Goal: Communication & Community: Answer question/provide support

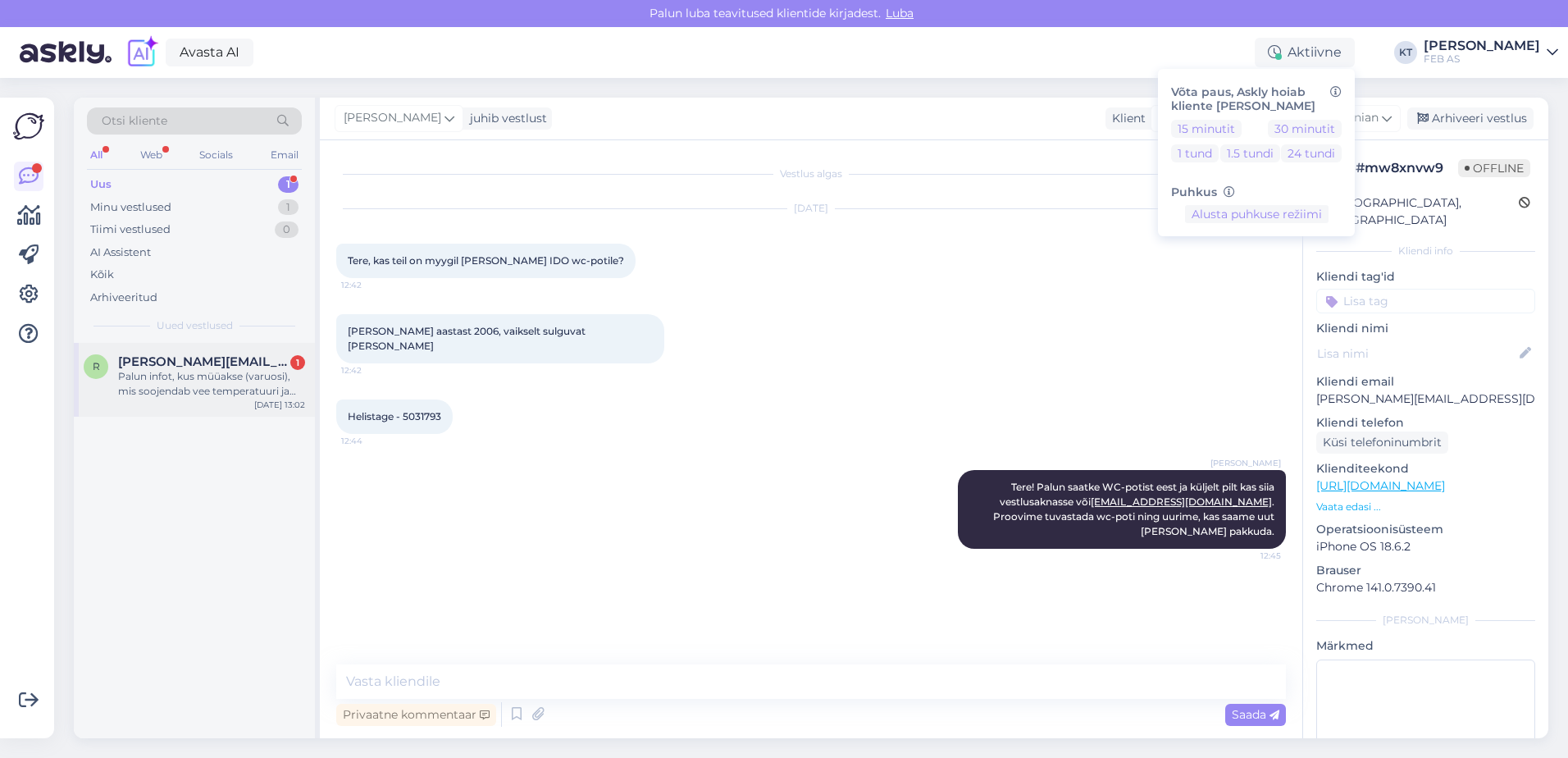
click at [152, 391] on div "Palun infot, kus müüakse (varuosi), mis soojendab vee temperatuuri ja asub veeb…" at bounding box center [211, 384] width 187 height 30
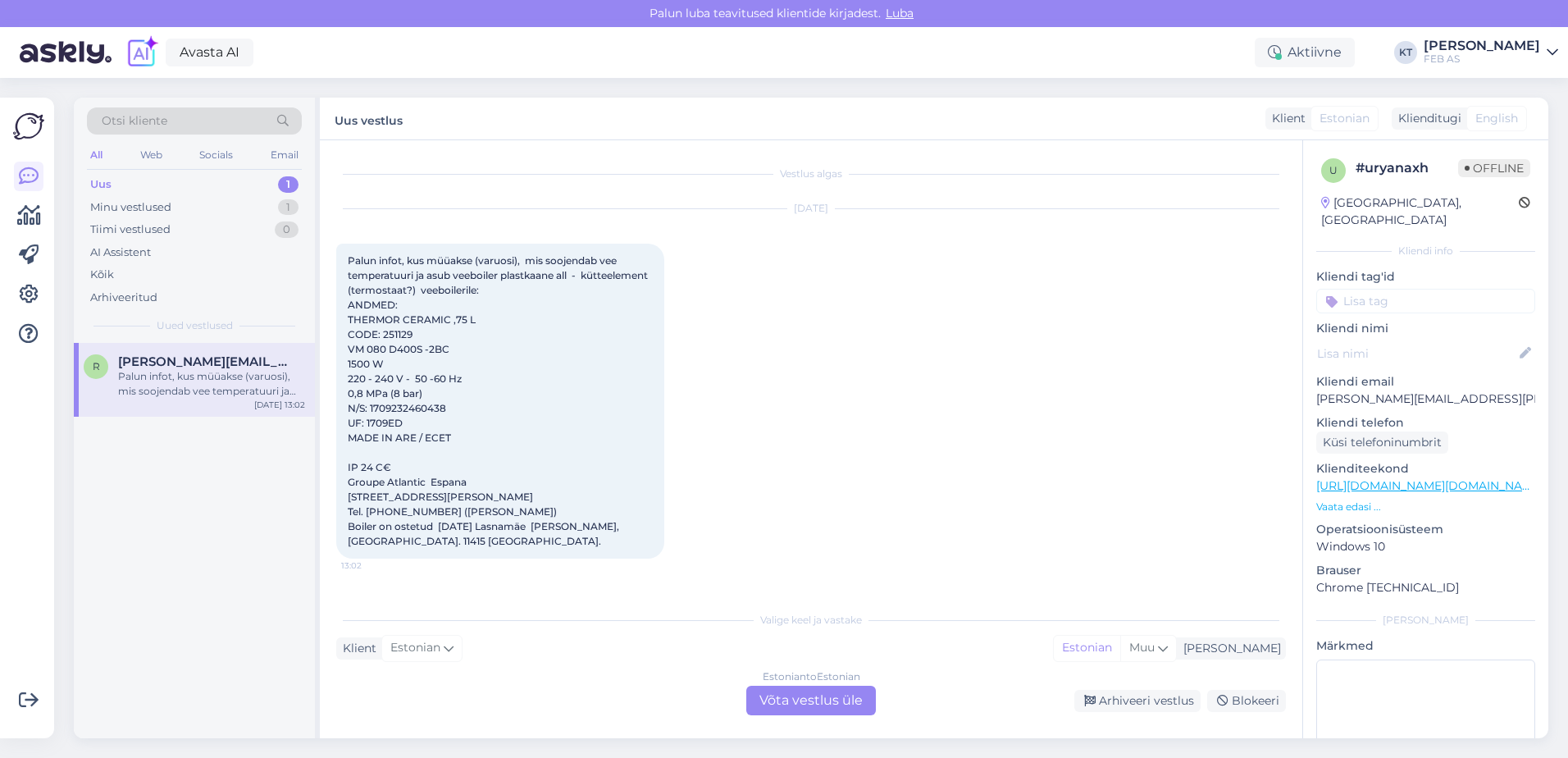
click at [822, 694] on div "Estonian to Estonian Võta vestlus üle" at bounding box center [810, 701] width 129 height 30
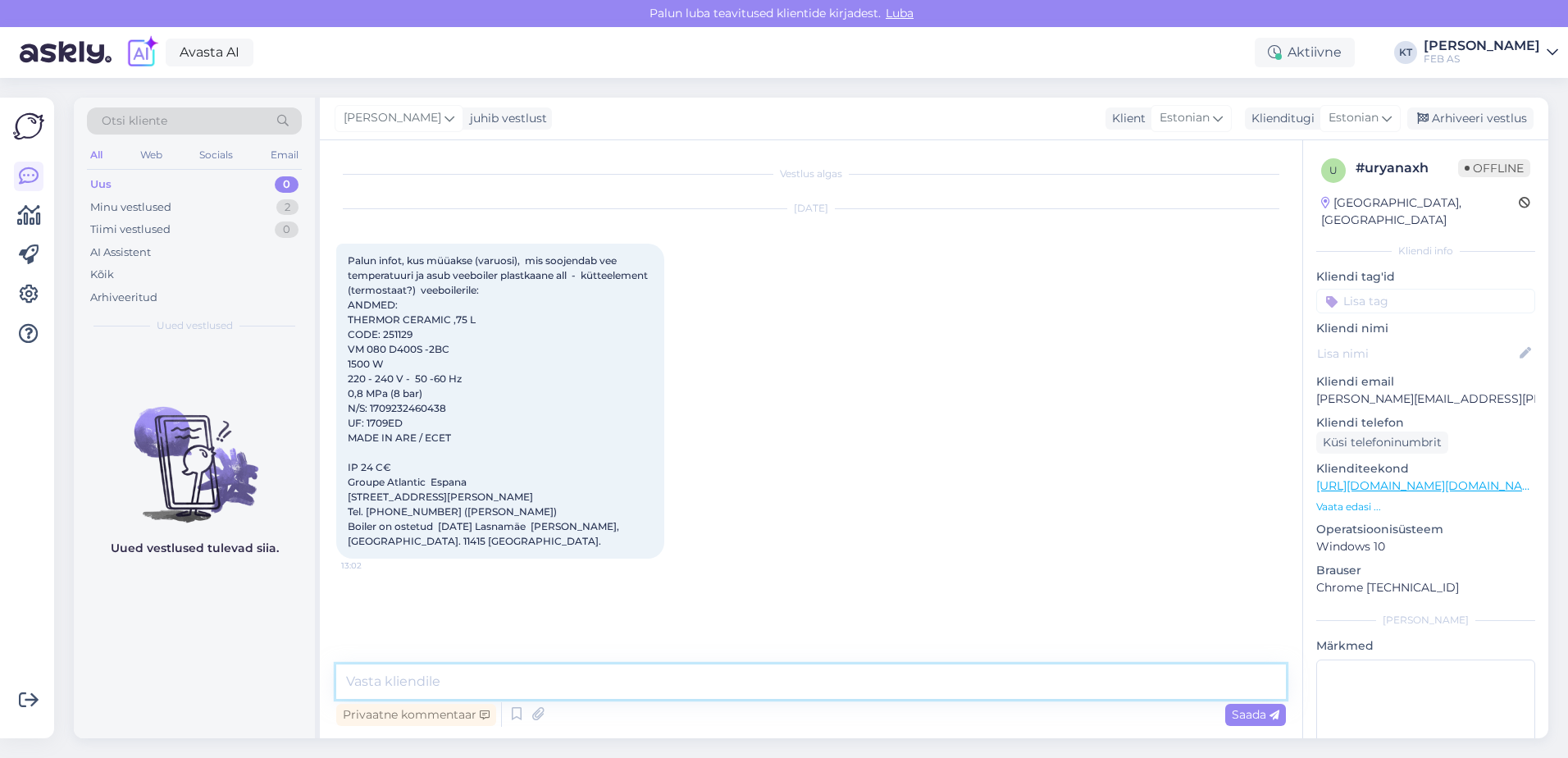
click at [720, 691] on textarea at bounding box center [811, 681] width 949 height 35
drag, startPoint x: 424, startPoint y: 333, endPoint x: 382, endPoint y: 341, distance: 42.8
click at [382, 341] on div "Palun infot, kus müüakse (varuosi), mis soojendab vee temperatuuri ja asub veeb…" at bounding box center [500, 401] width 328 height 315
copy span "251129"
drag, startPoint x: 400, startPoint y: 320, endPoint x: 347, endPoint y: 318, distance: 53.0
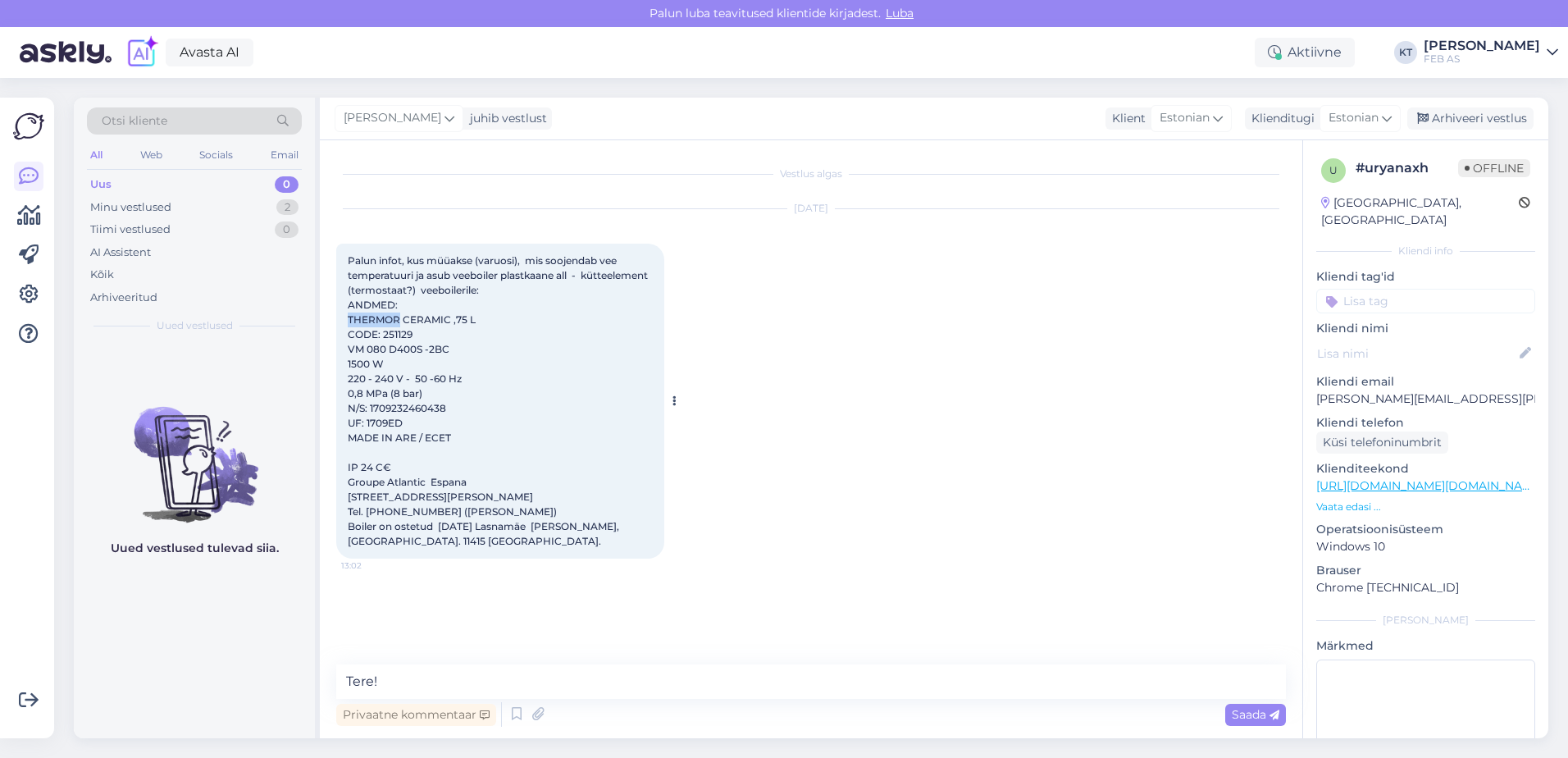
click at [347, 318] on span "Palun infot, kus müüakse (varuosi), mis soojendab vee temperatuuri ja asub veeb…" at bounding box center [498, 401] width 303 height 293
click at [445, 337] on div "Palun infot, kus müüakse (varuosi), mis soojendab vee temperatuuri ja asub veeb…" at bounding box center [500, 401] width 328 height 315
drag, startPoint x: 420, startPoint y: 333, endPoint x: 381, endPoint y: 336, distance: 39.1
click at [381, 336] on div "Palun infot, kus müüakse (varuosi), mis soojendab vee temperatuuri ja asub veeb…" at bounding box center [500, 401] width 328 height 315
drag, startPoint x: 381, startPoint y: 336, endPoint x: 406, endPoint y: 341, distance: 25.5
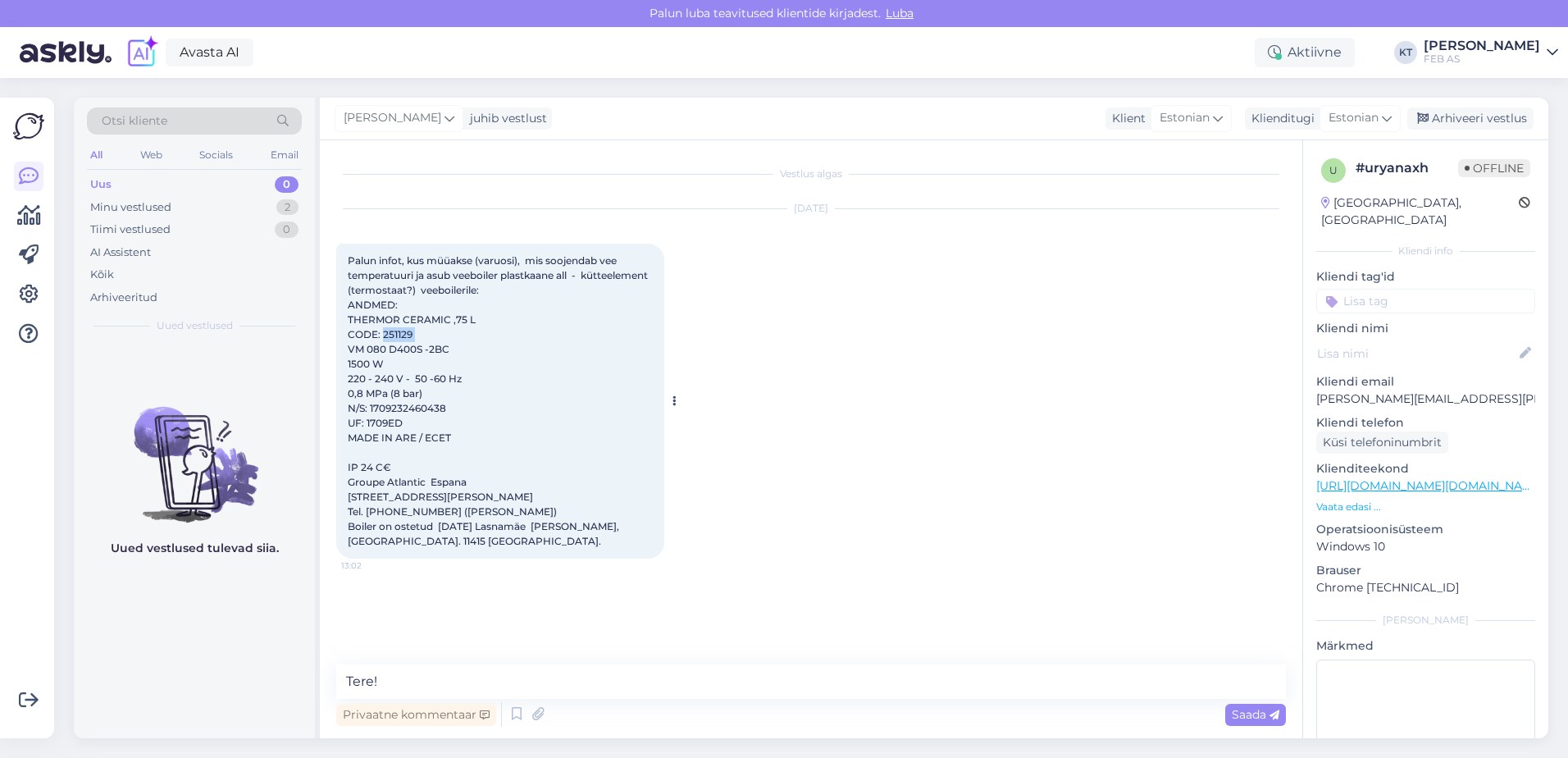
click at [406, 341] on div "Palun infot, kus müüakse (varuosi), mis soojendab vee temperatuuri ja asub veeb…" at bounding box center [500, 401] width 328 height 315
drag, startPoint x: 411, startPoint y: 331, endPoint x: 383, endPoint y: 337, distance: 28.6
click at [383, 337] on span "Palun infot, kus müüakse (varuosi), mis soojendab vee temperatuuri ja asub veeb…" at bounding box center [498, 401] width 303 height 293
drag, startPoint x: 383, startPoint y: 337, endPoint x: 551, endPoint y: 405, distance: 181.2
click at [551, 405] on div "Palun infot, kus müüakse (varuosi), mis soojendab vee temperatuuri ja asub veeb…" at bounding box center [500, 401] width 328 height 315
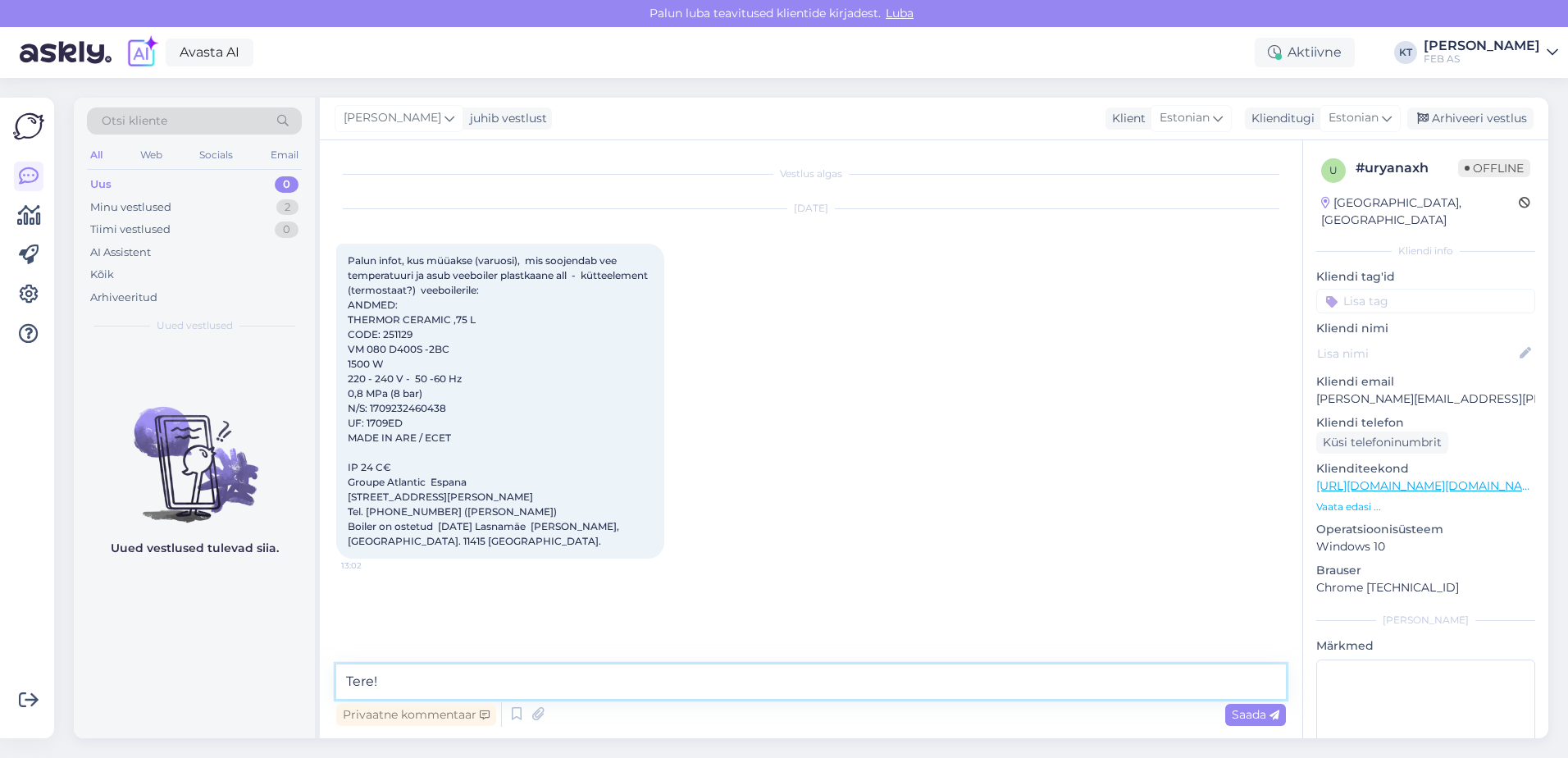
click at [485, 669] on textarea "Tere!" at bounding box center [811, 681] width 949 height 35
drag, startPoint x: 419, startPoint y: 331, endPoint x: 384, endPoint y: 334, distance: 35.1
click at [384, 334] on div "Palun infot, kus müüakse (varuosi), mis soojendab vee temperatuuri ja asub veeb…" at bounding box center [500, 401] width 328 height 315
copy span "251129"
drag, startPoint x: 358, startPoint y: 478, endPoint x: 488, endPoint y: 502, distance: 132.2
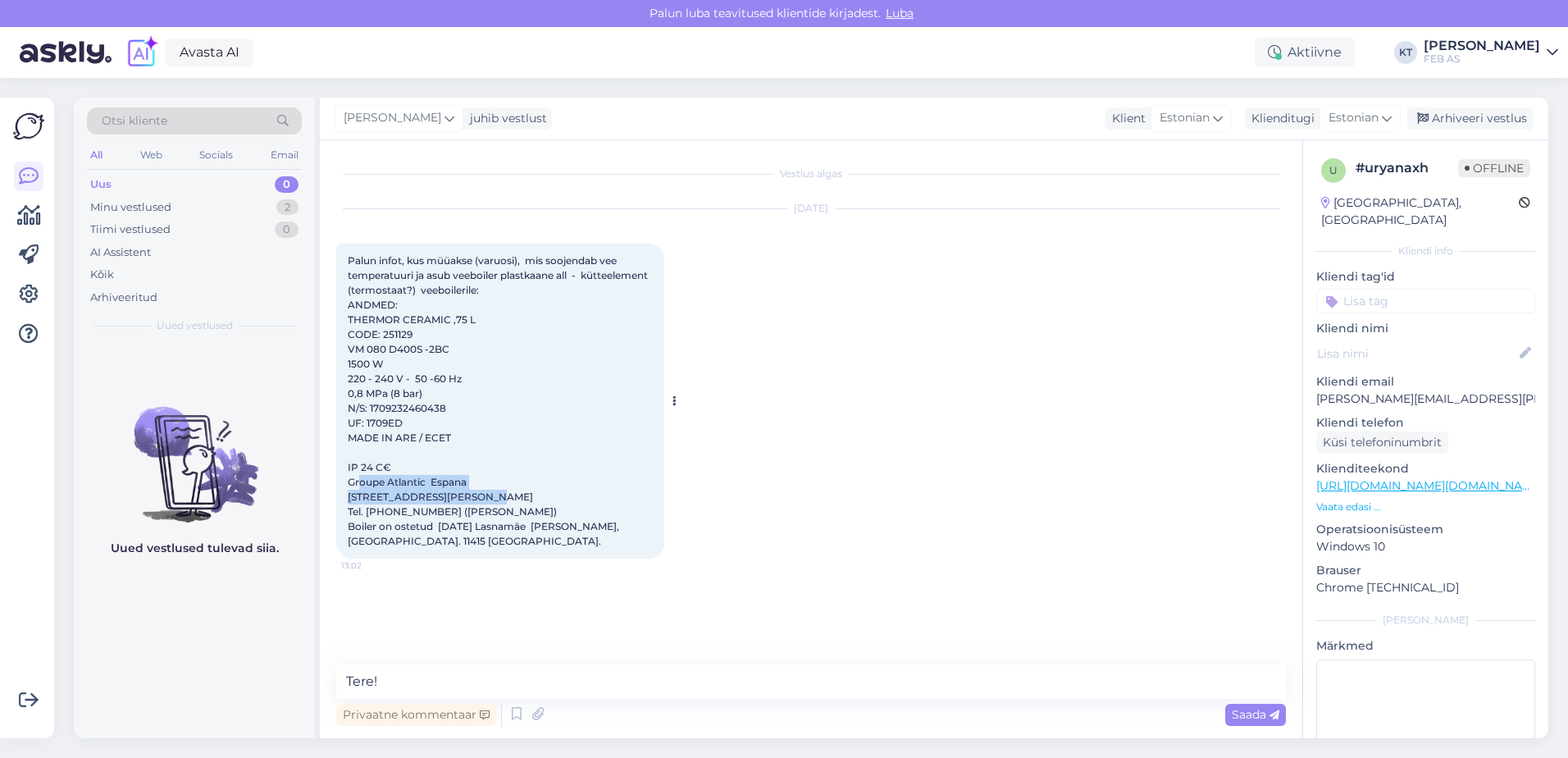
click at [488, 502] on div "Palun infot, kus müüakse (varuosi), mis soojendab vee temperatuuri ja asub veeb…" at bounding box center [500, 401] width 328 height 315
drag, startPoint x: 488, startPoint y: 502, endPoint x: 519, endPoint y: 492, distance: 32.6
click at [519, 492] on div "Palun infot, kus müüakse (varuosi), mis soojendab vee temperatuuri ja asub veeb…" at bounding box center [500, 401] width 328 height 315
drag, startPoint x: 417, startPoint y: 333, endPoint x: 383, endPoint y: 339, distance: 34.5
click at [383, 339] on div "Palun infot, kus müüakse (varuosi), mis soojendab vee temperatuuri ja asub veeb…" at bounding box center [500, 401] width 328 height 315
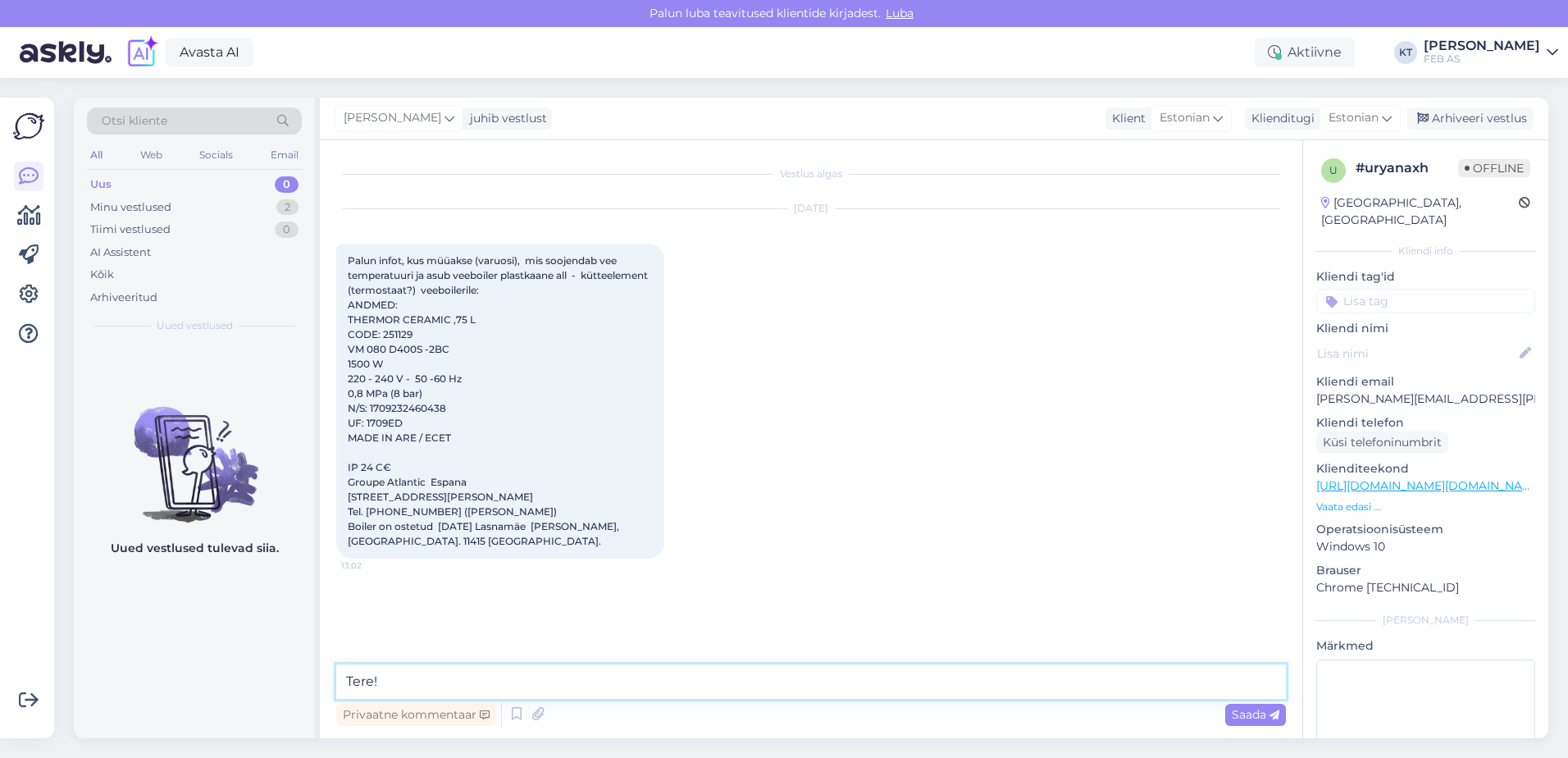
click at [405, 676] on textarea "Tere!" at bounding box center [811, 681] width 949 height 35
click at [442, 672] on textarea "Tere!" at bounding box center [811, 681] width 949 height 35
click at [406, 676] on textarea "Tere! Me müüme Atlanticu boilereid." at bounding box center [811, 681] width 949 height 35
click at [827, 679] on textarea "Tere! Me ei müü kahjuks Thermori boilerit ega varuosi. Müüme Atlanticu boilerei…" at bounding box center [811, 681] width 949 height 35
click at [824, 679] on textarea "Tere! Me ei müü kahjuks Thermori boilerit ega varuosi. Müüme Atlanticu boilerei…" at bounding box center [811, 681] width 949 height 35
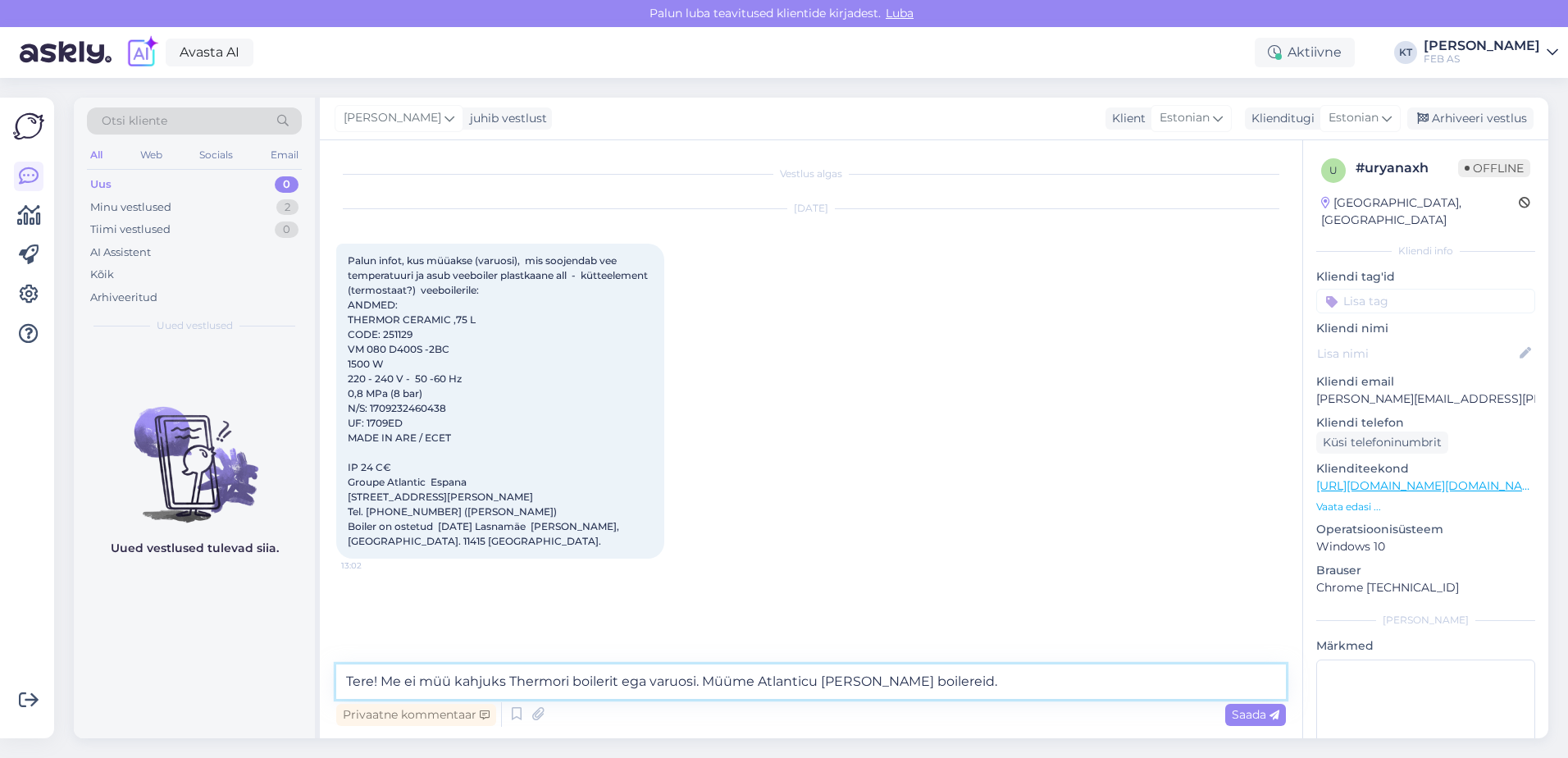
click at [954, 681] on textarea "Tere! Me ei müü kahjuks Thermori boilerit ega varuosi. Müüme Atlanticu [PERSON_…" at bounding box center [811, 681] width 949 height 35
click at [956, 675] on textarea "Tere! Me ei müü kahjuks Thermori boilerit ega varuosi. Müüme Atlanticu [PERSON_…" at bounding box center [811, 681] width 949 height 35
click at [959, 683] on textarea "Tere! Me ei müü kahjuks Thermori boilerit ega varuosi. Müüme Atlanticu [PERSON_…" at bounding box center [811, 681] width 949 height 35
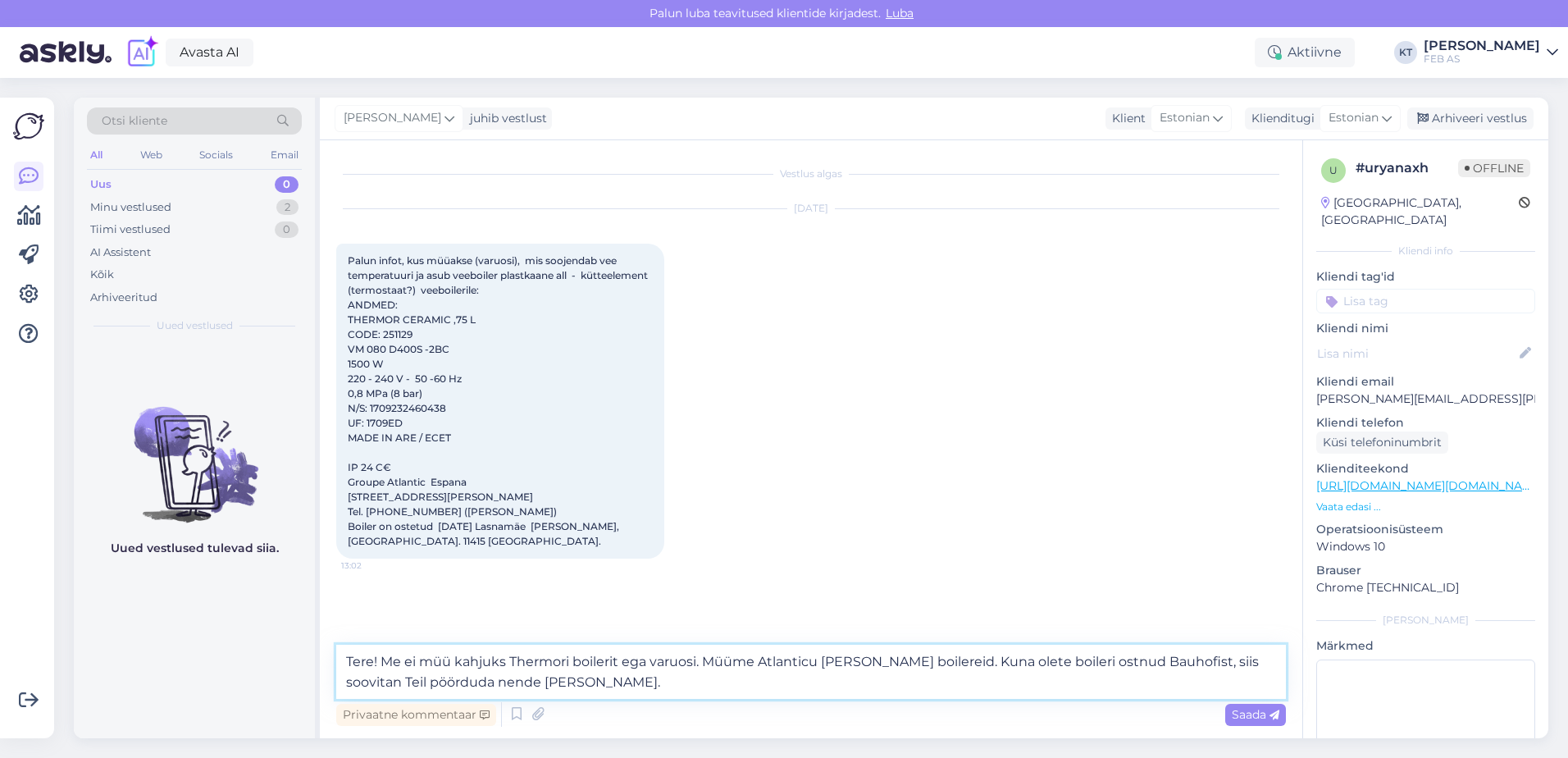
type textarea "Tere! Me ei müü kahjuks Thermori boilerit ega varuosi. Müüme Atlanticu [PERSON_…"
click at [914, 687] on textarea "Tere! Me ei müü kahjuks Thermori boilerit ega varuosi. Müüme Atlanticu [PERSON_…" at bounding box center [811, 671] width 949 height 54
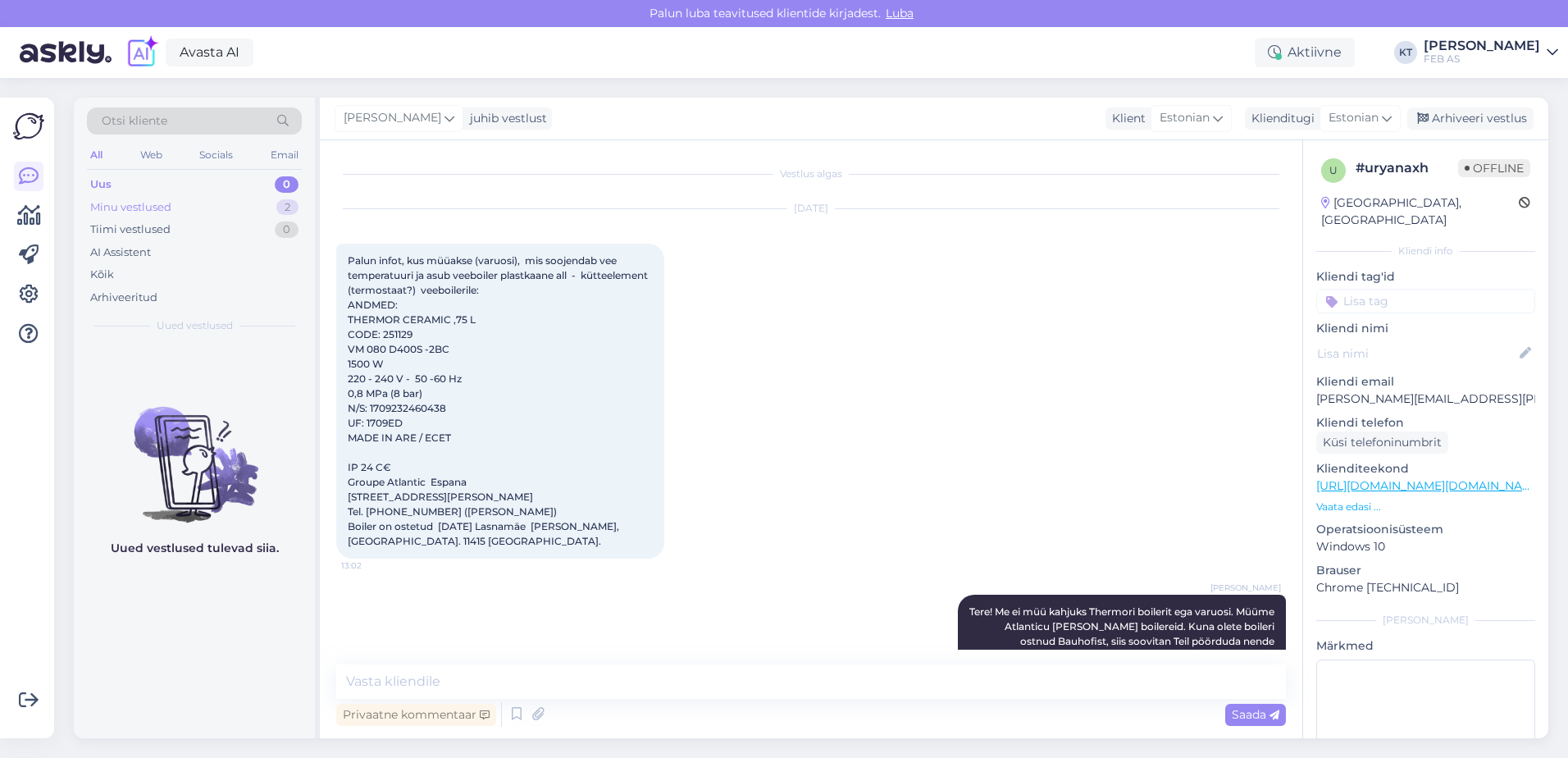
click at [226, 209] on div "Minu vestlused 2" at bounding box center [194, 207] width 215 height 23
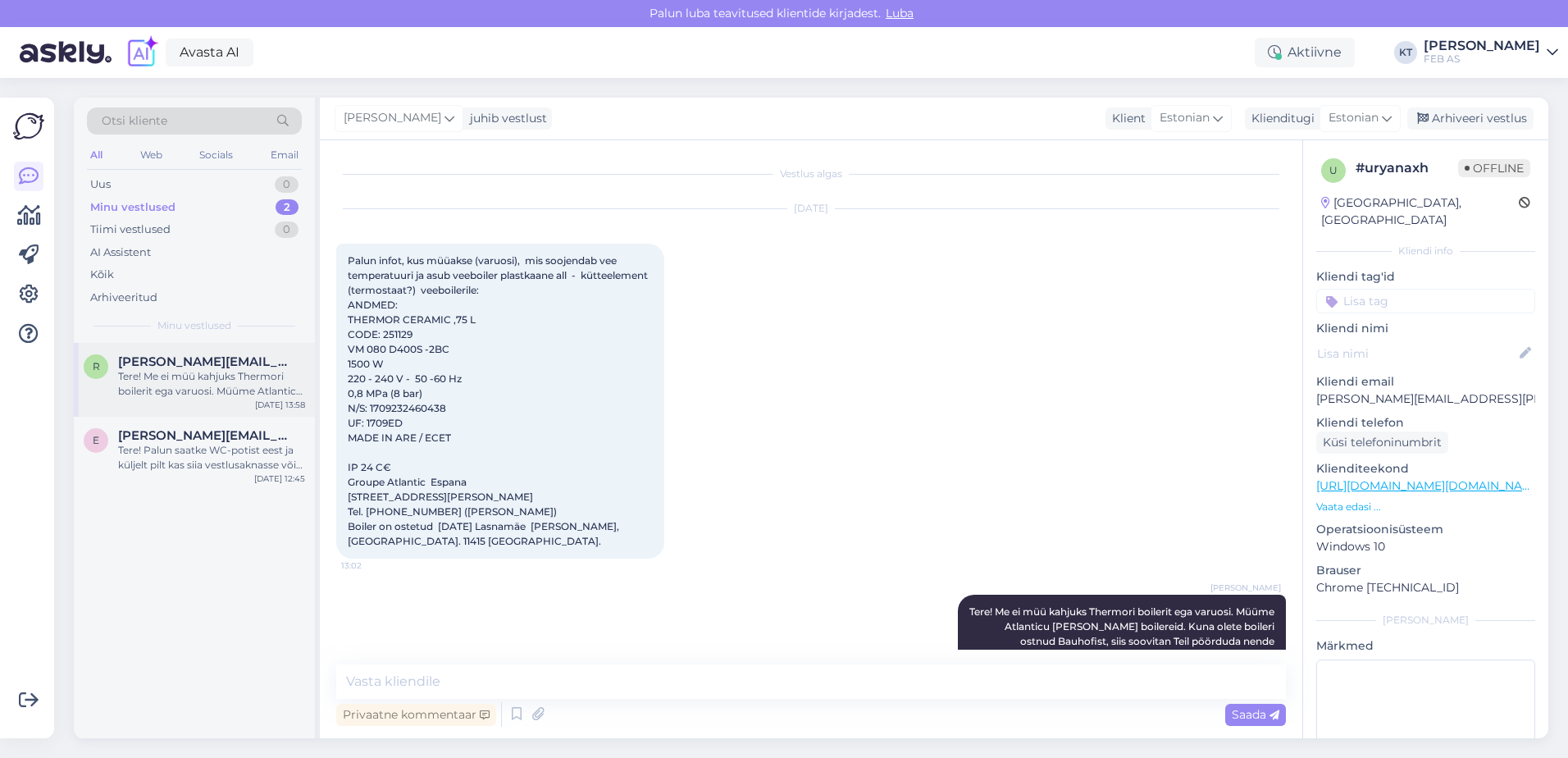
click at [183, 390] on div "Tere! Me ei müü kahjuks Thermori boilerit ega varuosi. Müüme Atlanticu [PERSON_…" at bounding box center [211, 384] width 187 height 30
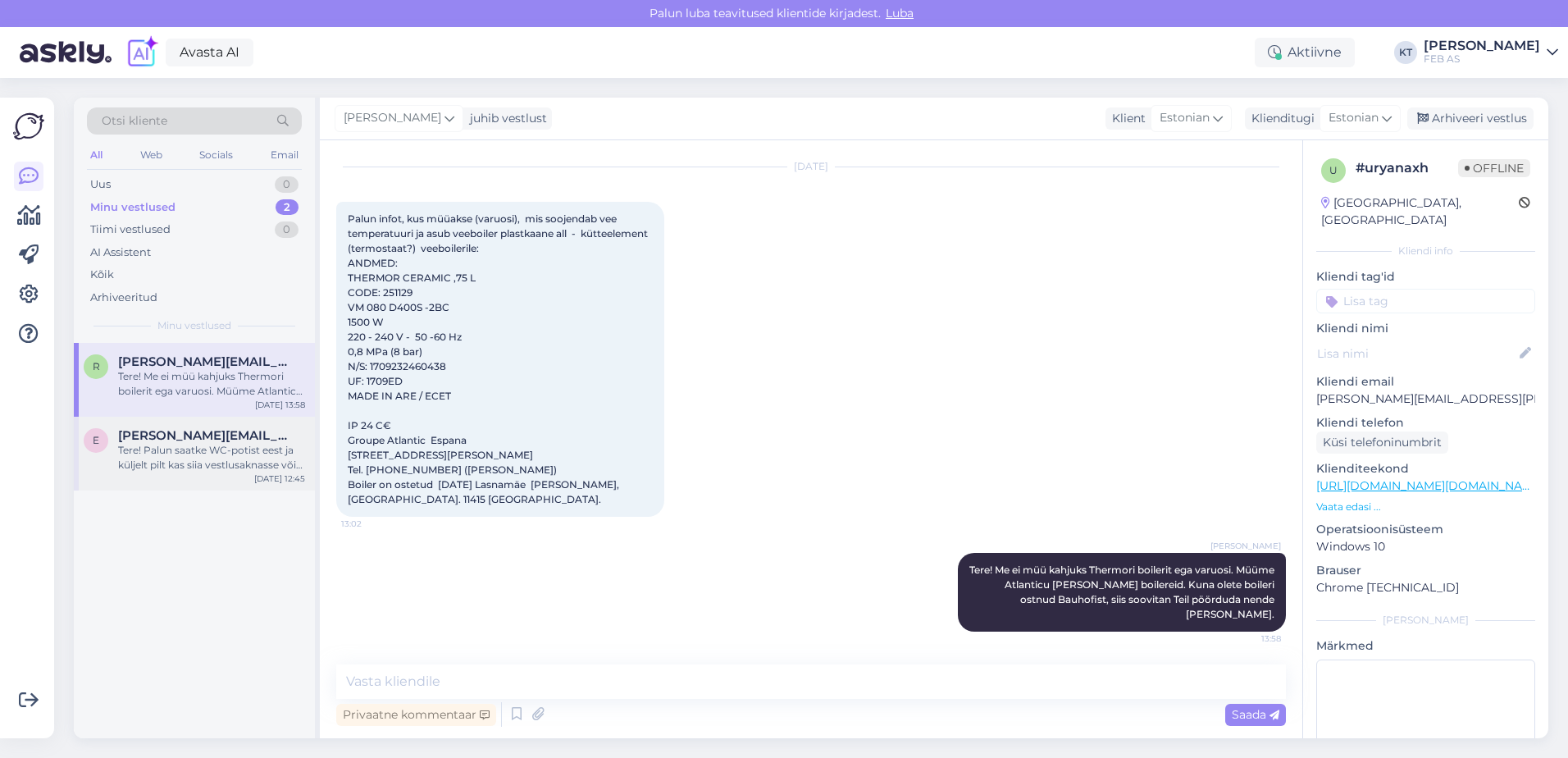
click at [236, 473] on div "E [PERSON_NAME][EMAIL_ADDRESS][DOMAIN_NAME] Tere! Palun saatke WC-potist eest j…" at bounding box center [194, 453] width 241 height 74
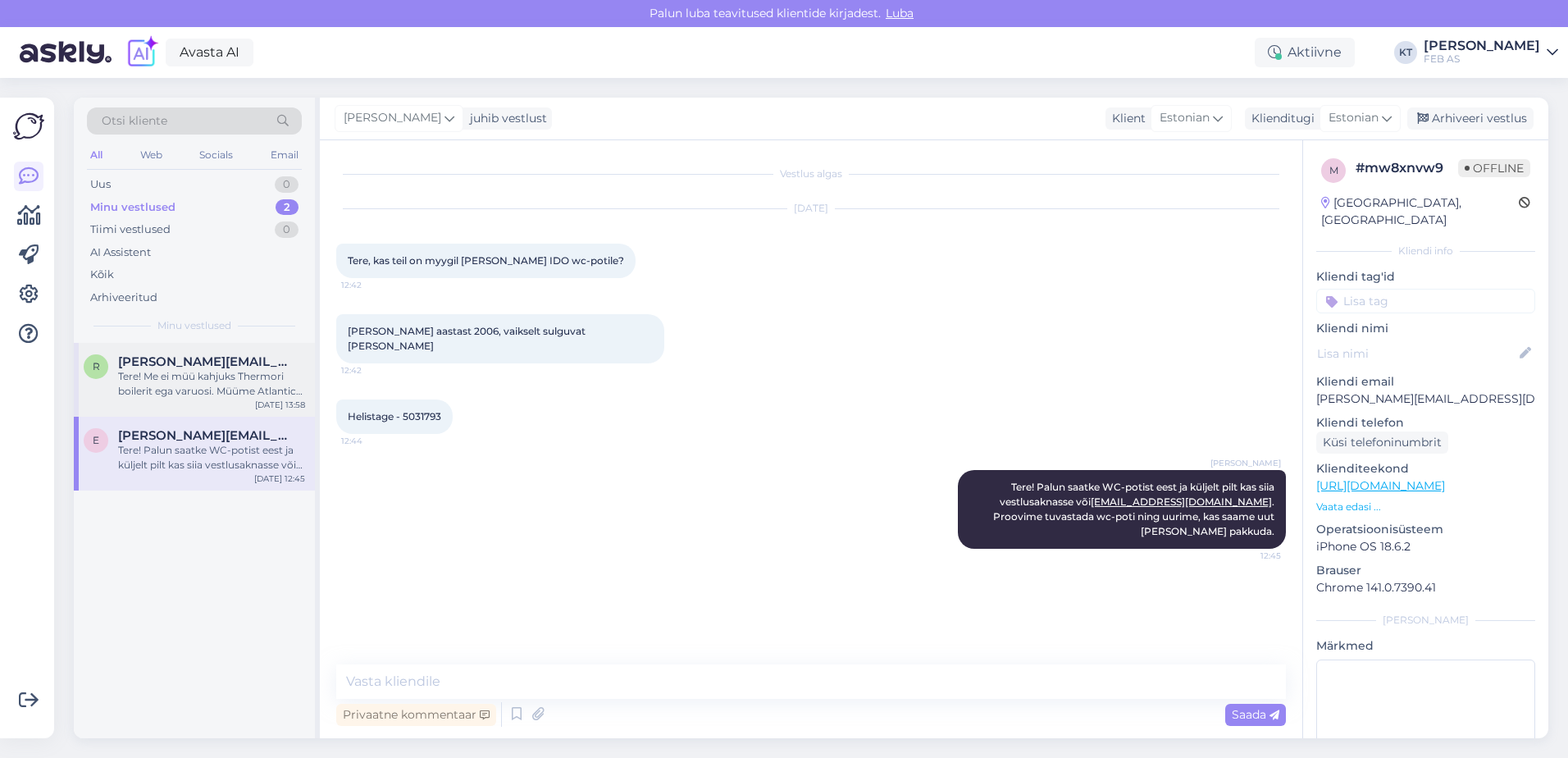
click at [269, 395] on div "Tere! Me ei müü kahjuks Thermori boilerit ega varuosi. Müüme Atlanticu [PERSON_…" at bounding box center [211, 384] width 187 height 30
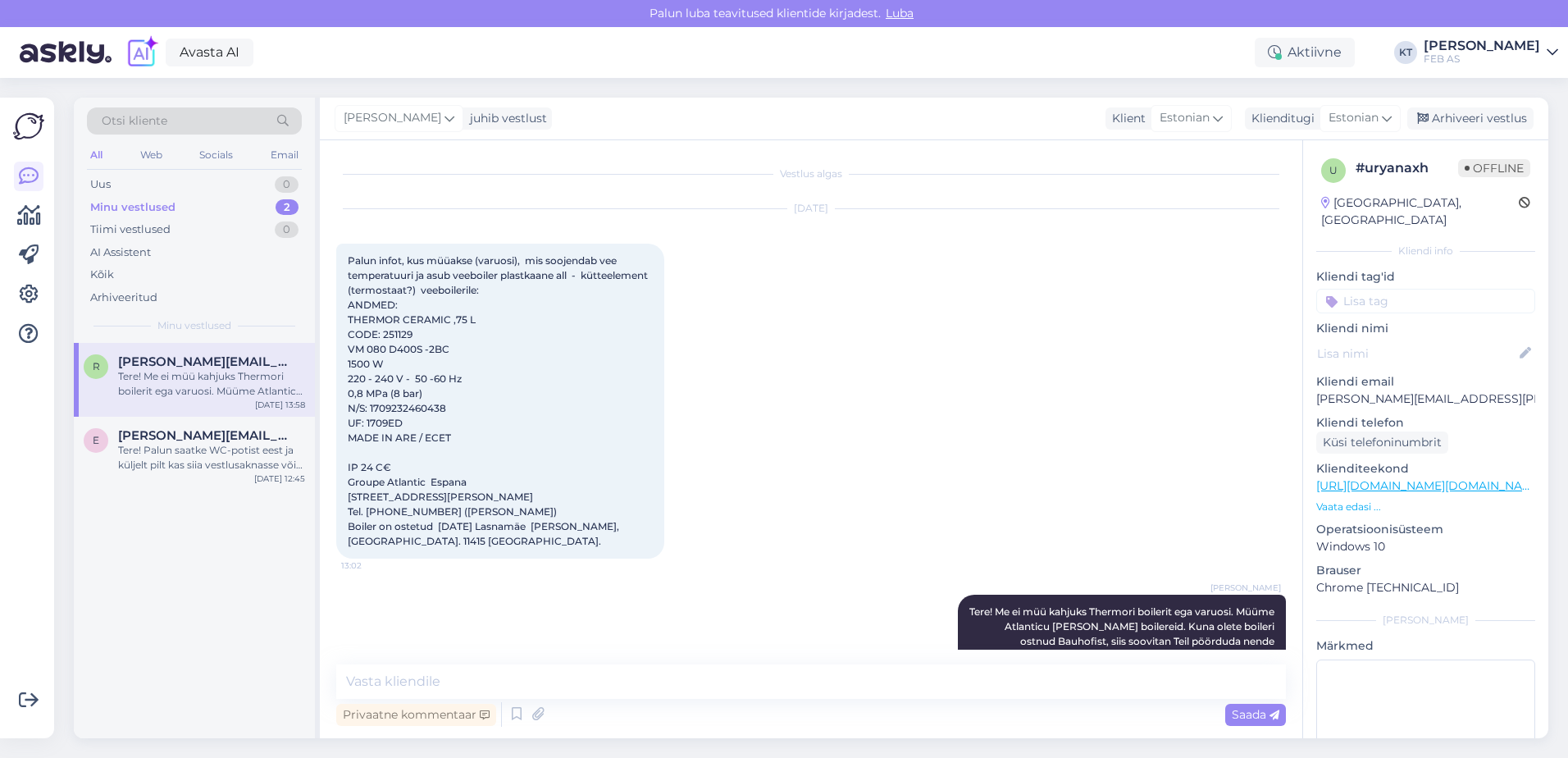
scroll to position [71, 0]
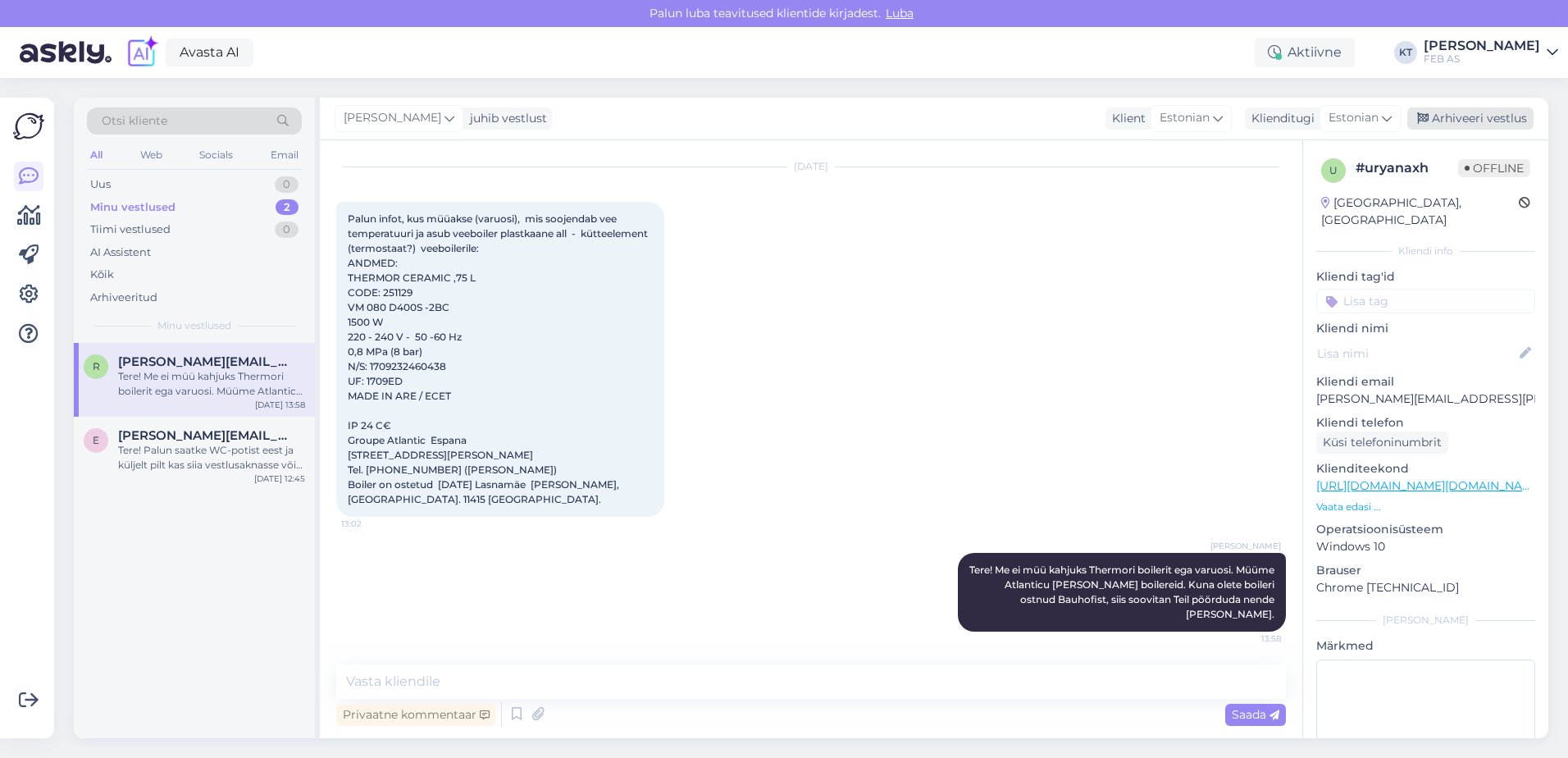
click at [1443, 118] on div "Arhiveeri vestlus" at bounding box center [1470, 118] width 126 height 22
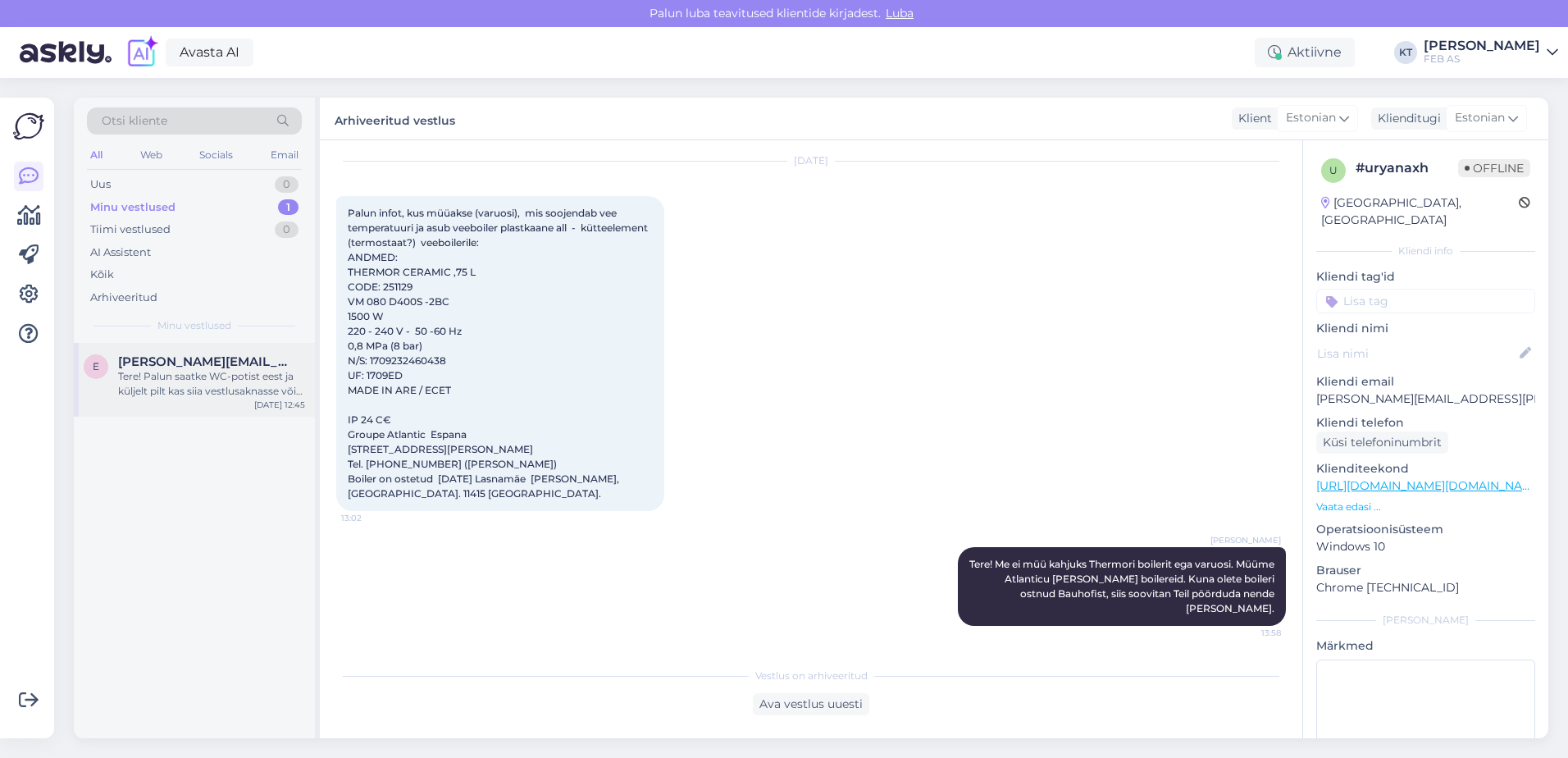
click at [228, 355] on span "[PERSON_NAME][EMAIL_ADDRESS][DOMAIN_NAME]" at bounding box center [203, 361] width 171 height 15
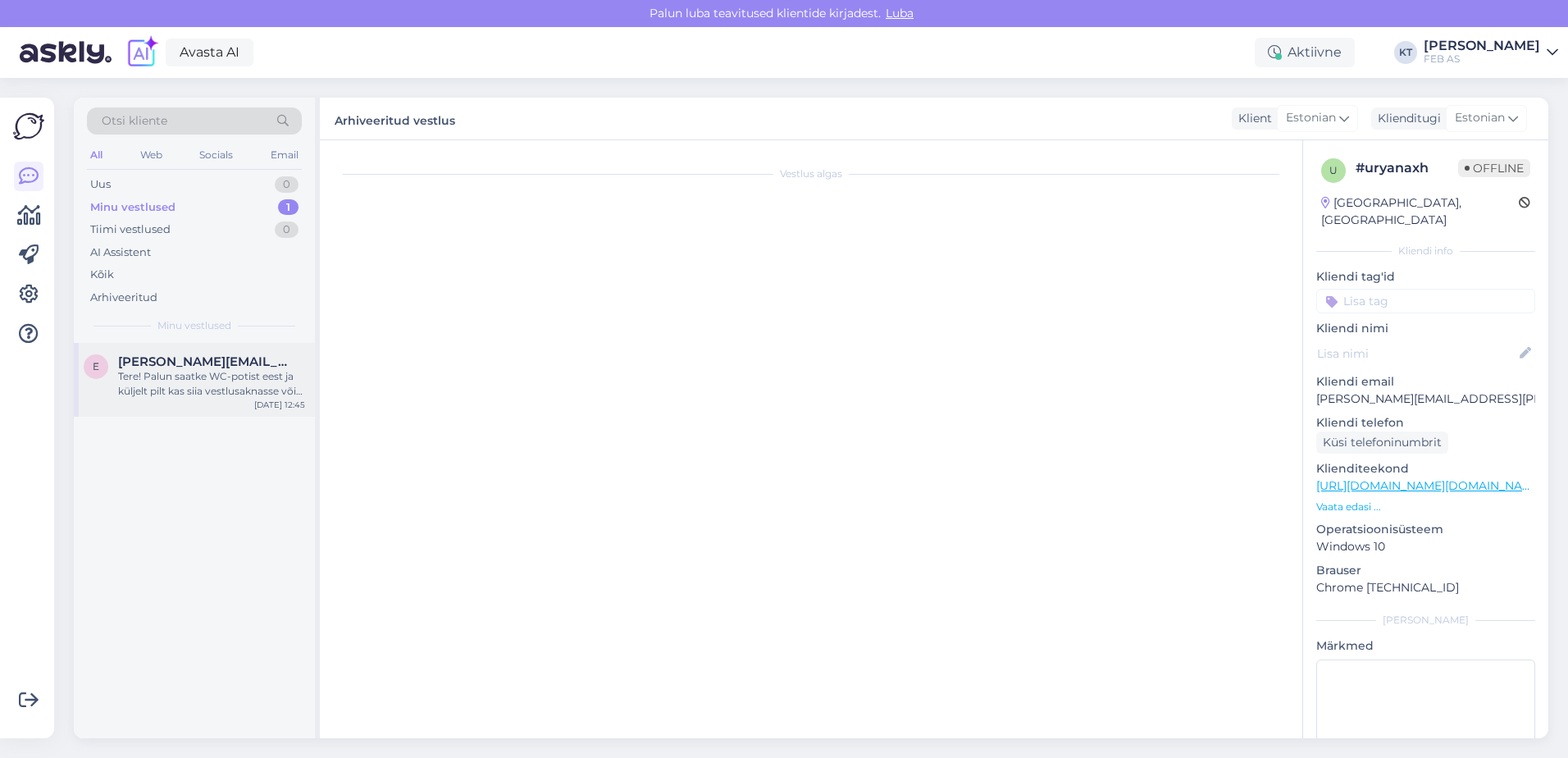
scroll to position [0, 0]
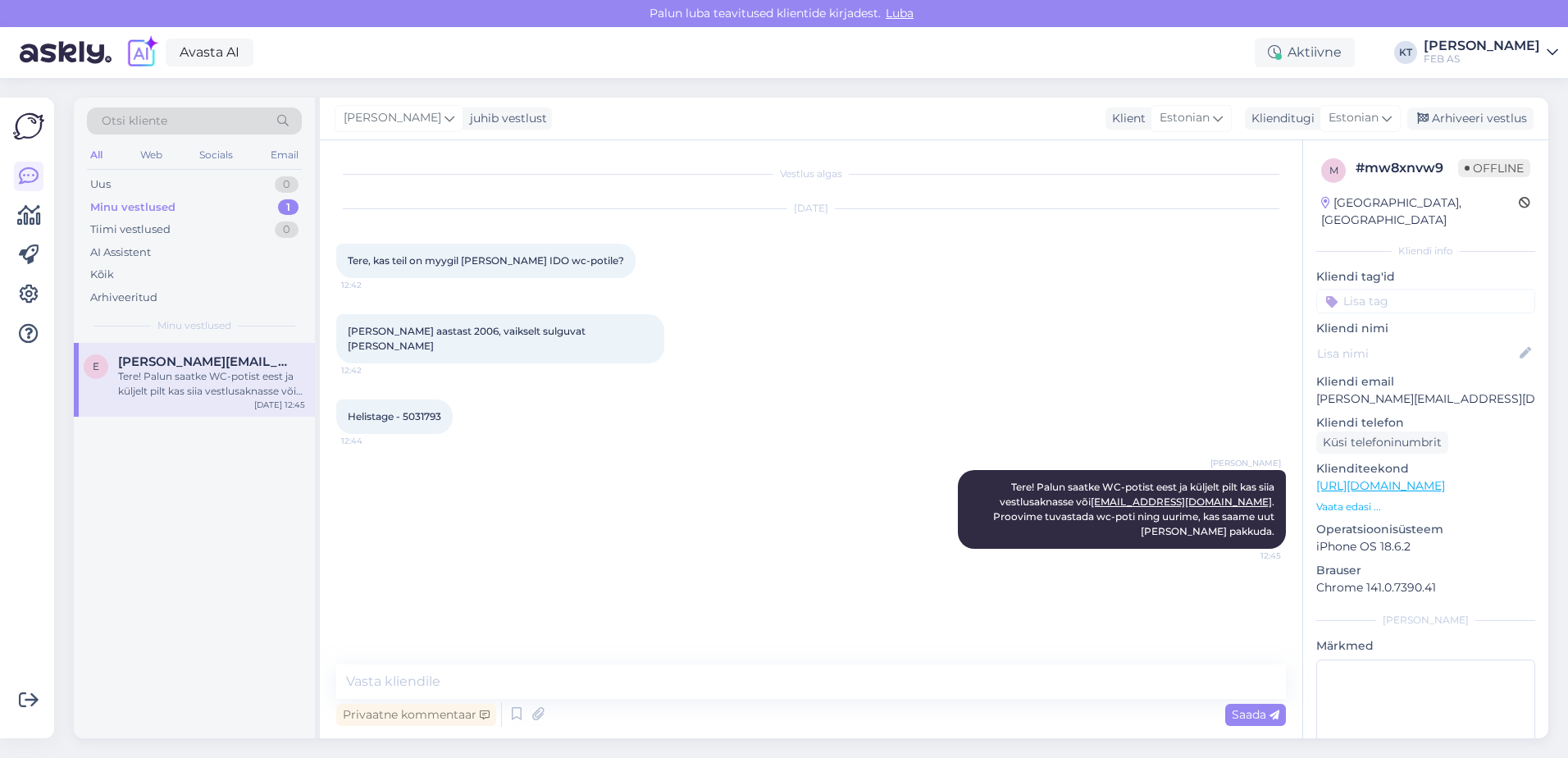
click at [752, 338] on div "[PERSON_NAME] aastast 2006, vaikselt sulguvat [PERSON_NAME] 12:42" at bounding box center [811, 339] width 949 height 85
click at [187, 396] on div "Tere! Palun saatke WC-potist eest ja küljelt pilt kas siia vestlusaknasse või […" at bounding box center [211, 384] width 187 height 30
